Goal: Entertainment & Leisure: Consume media (video, audio)

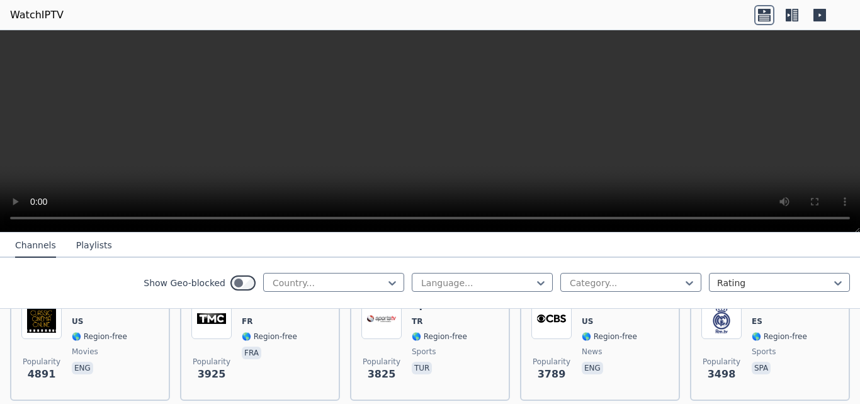
scroll to position [118, 0]
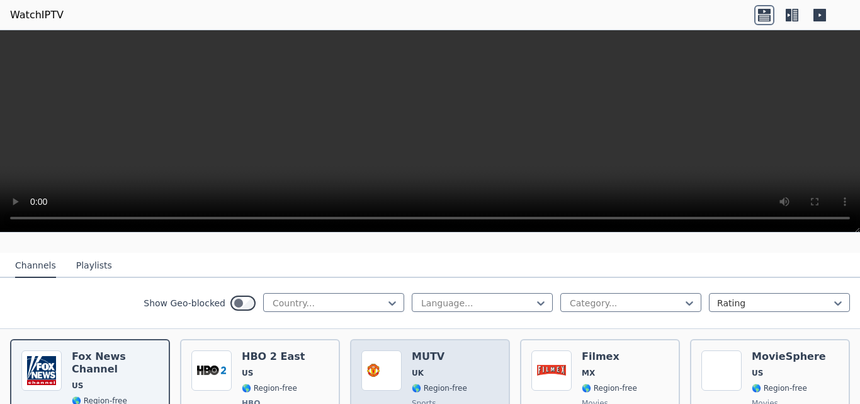
click at [471, 370] on div "Popularity 7247 MUTV [GEOGRAPHIC_DATA] 🌎 Region-free sports eng" at bounding box center [429, 396] width 137 height 93
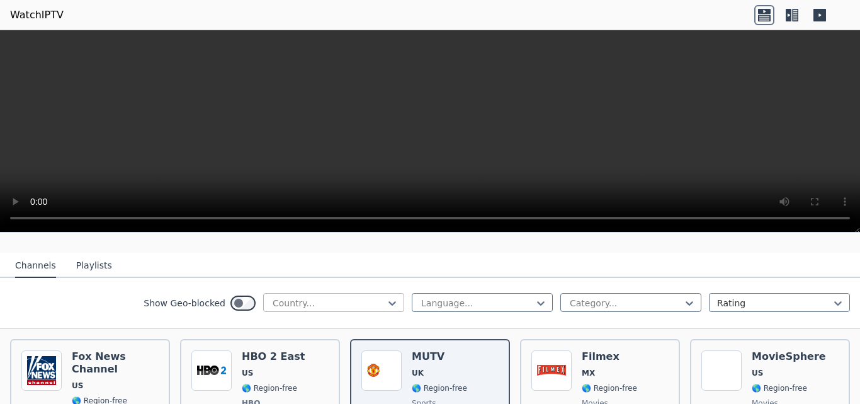
click at [366, 296] on div at bounding box center [328, 302] width 115 height 13
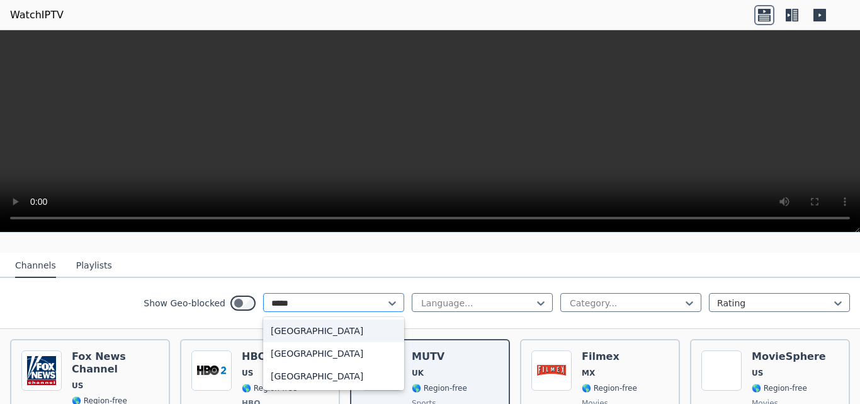
type input "******"
click at [337, 342] on div "[GEOGRAPHIC_DATA]" at bounding box center [333, 353] width 141 height 23
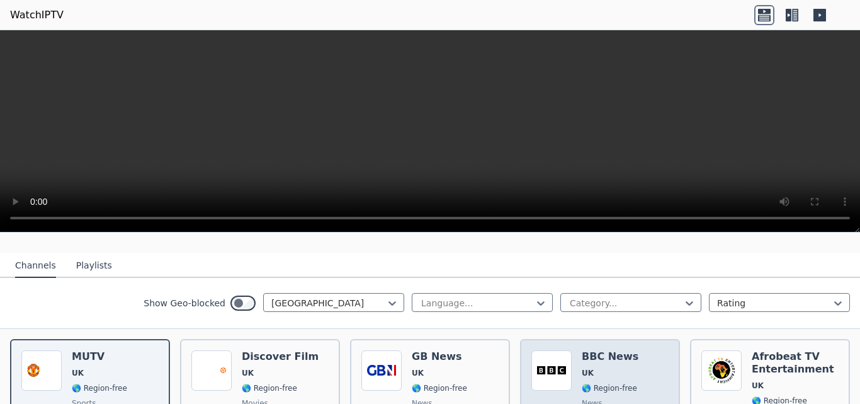
click at [619, 368] on span "UK" at bounding box center [610, 373] width 57 height 10
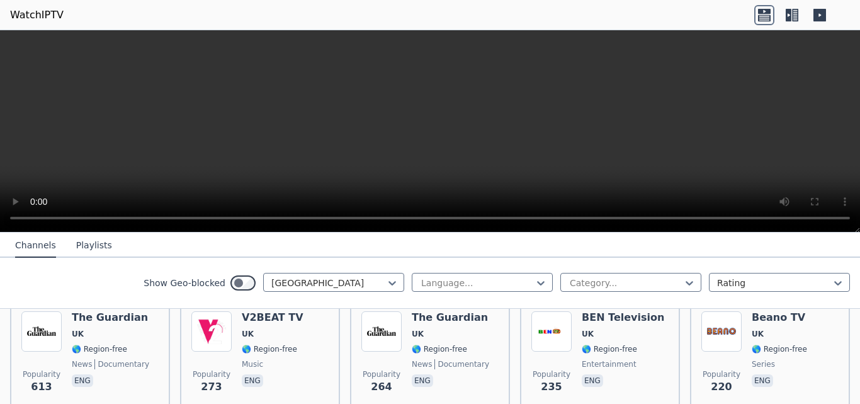
scroll to position [262, 0]
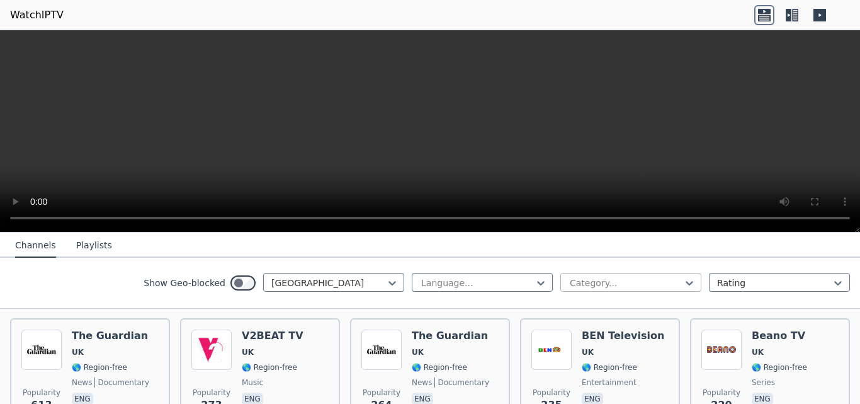
click at [598, 279] on div at bounding box center [625, 282] width 115 height 13
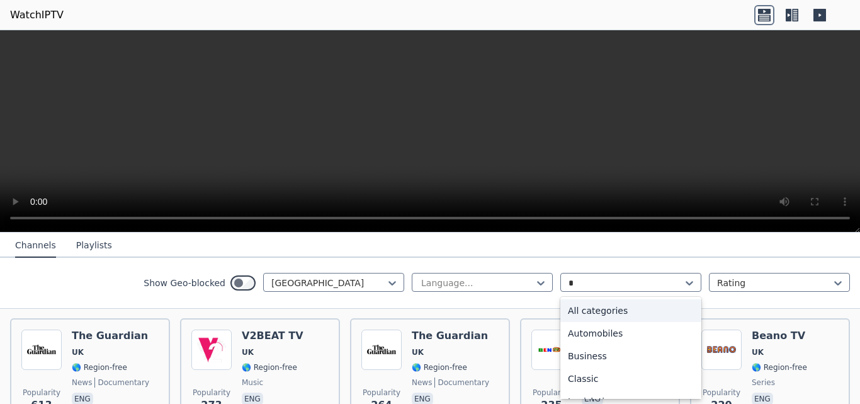
type input "**"
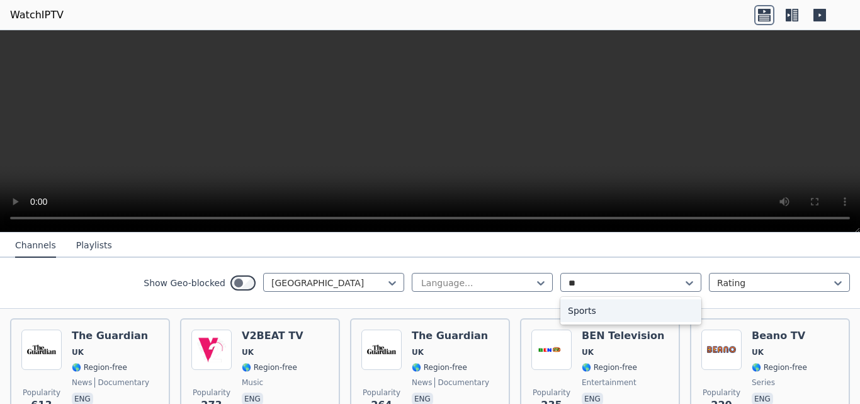
click at [651, 307] on div "Sports" at bounding box center [630, 310] width 141 height 23
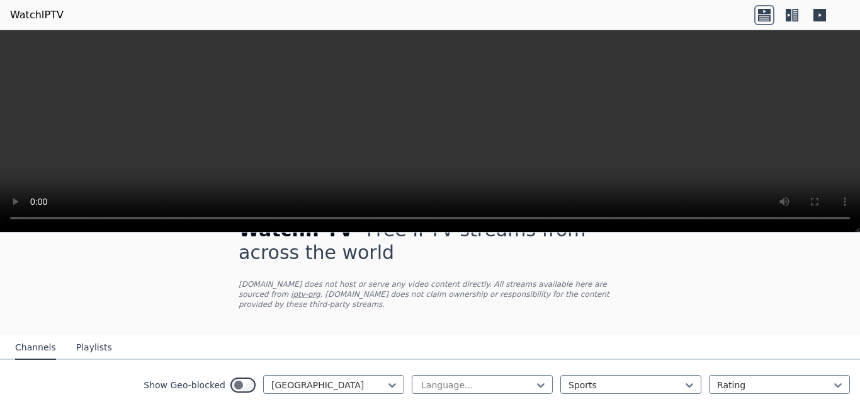
scroll to position [34, 0]
